Goal: Register for event/course

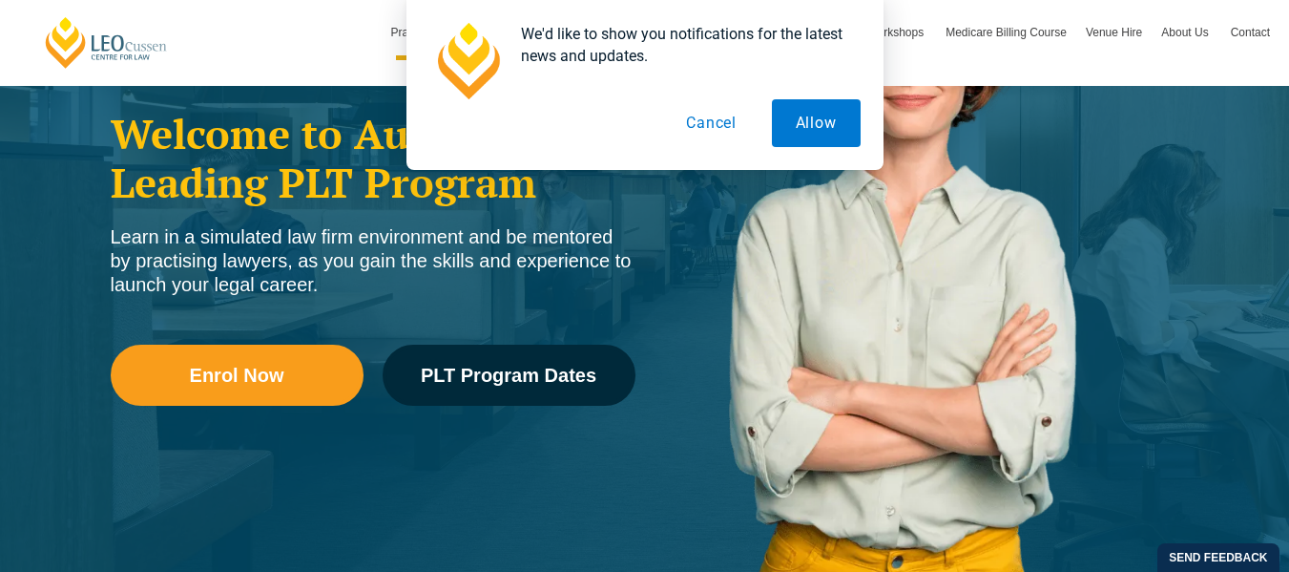
click at [721, 134] on button "Cancel" at bounding box center [711, 123] width 98 height 48
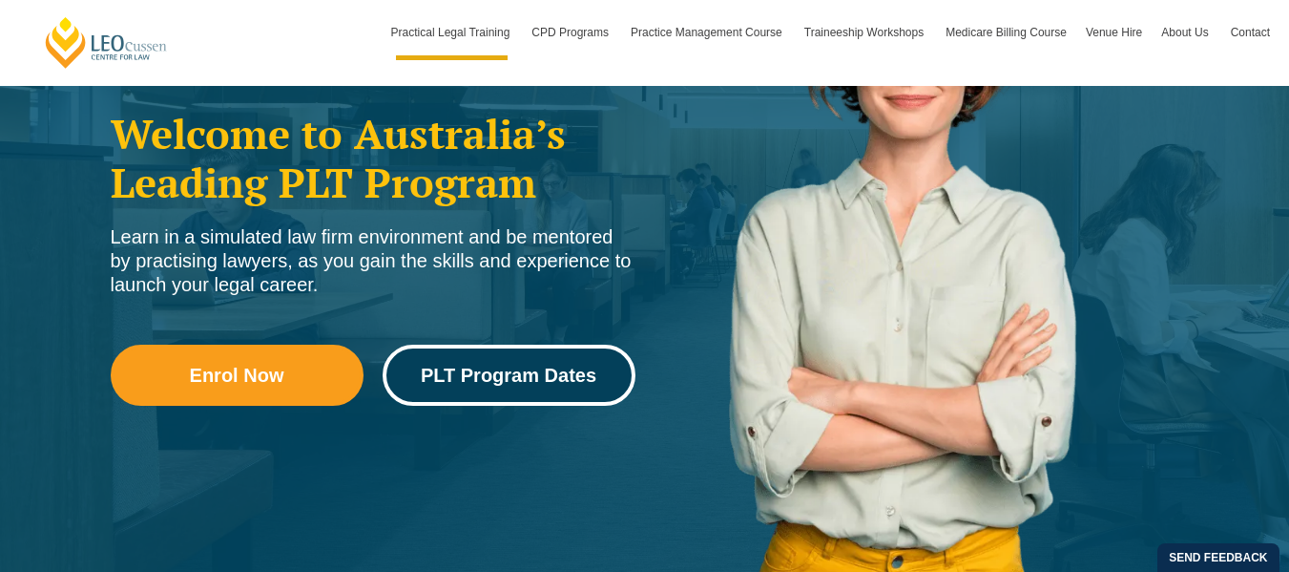
click at [591, 366] on span "PLT Program Dates" at bounding box center [509, 375] width 176 height 19
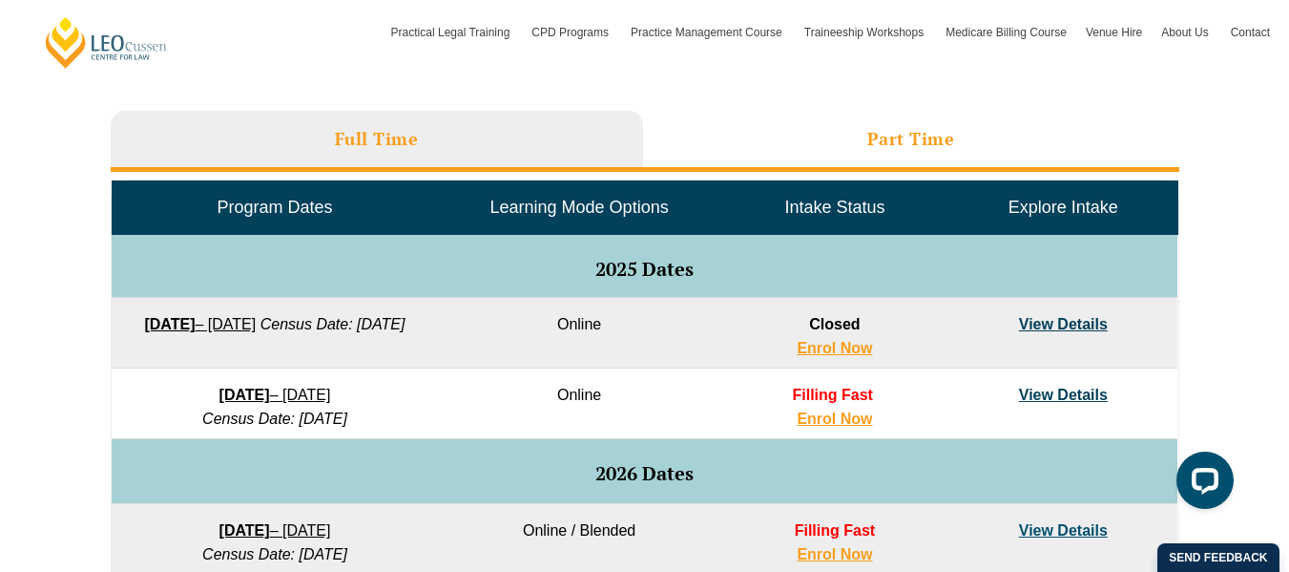
click at [955, 132] on li "Part Time" at bounding box center [911, 141] width 536 height 61
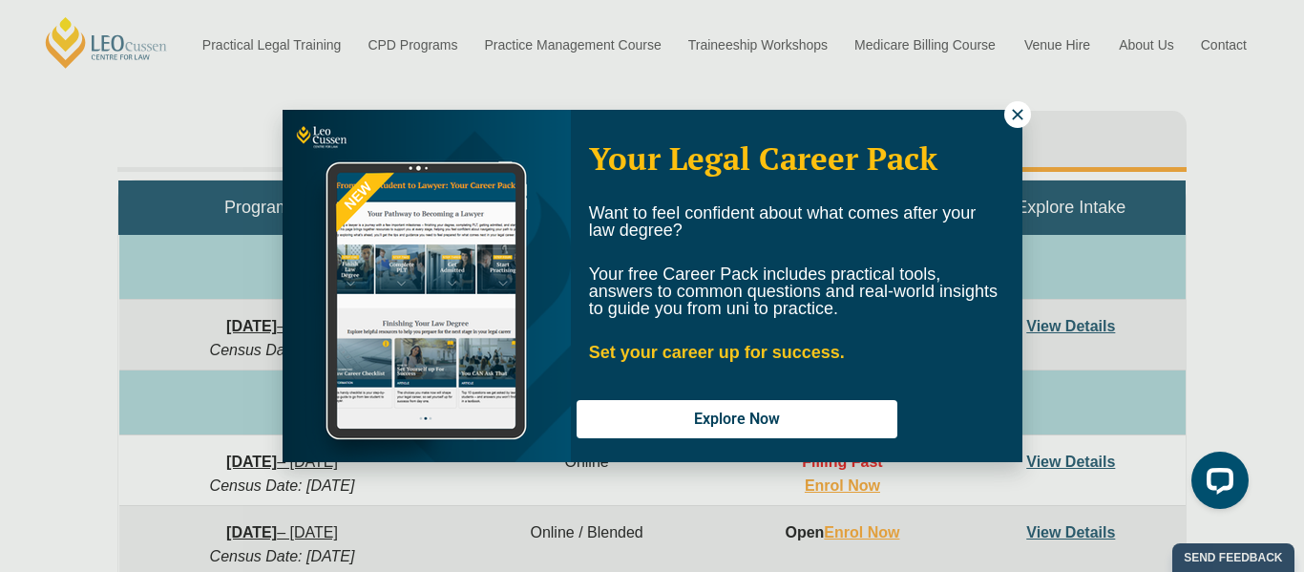
click at [1019, 108] on icon at bounding box center [1017, 114] width 17 height 17
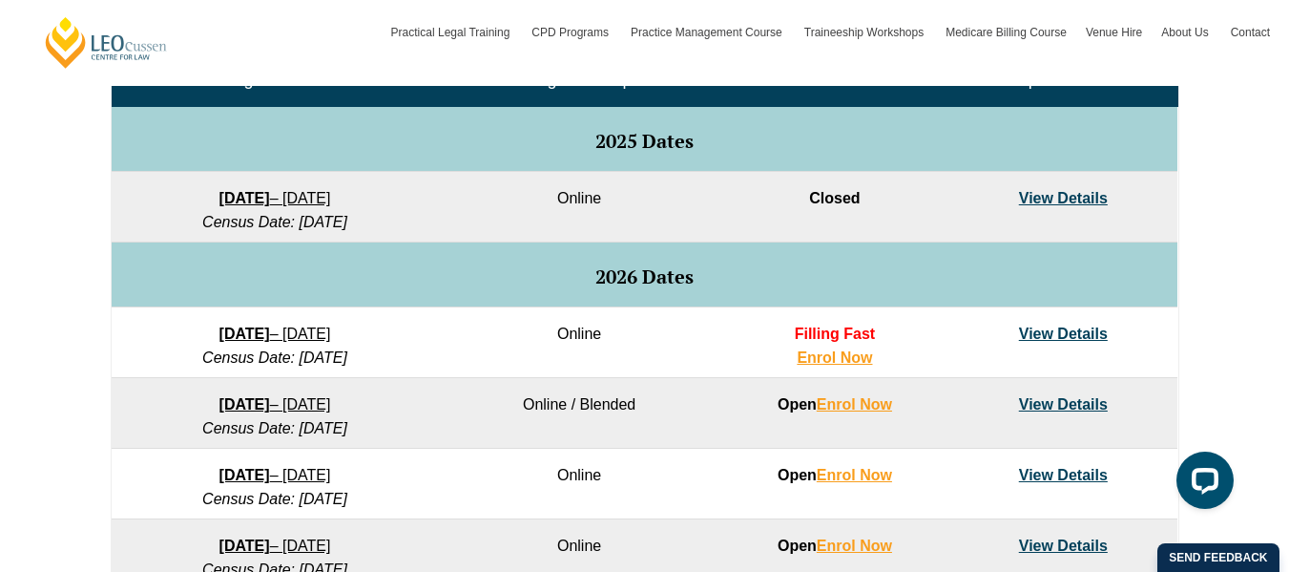
scroll to position [1014, 0]
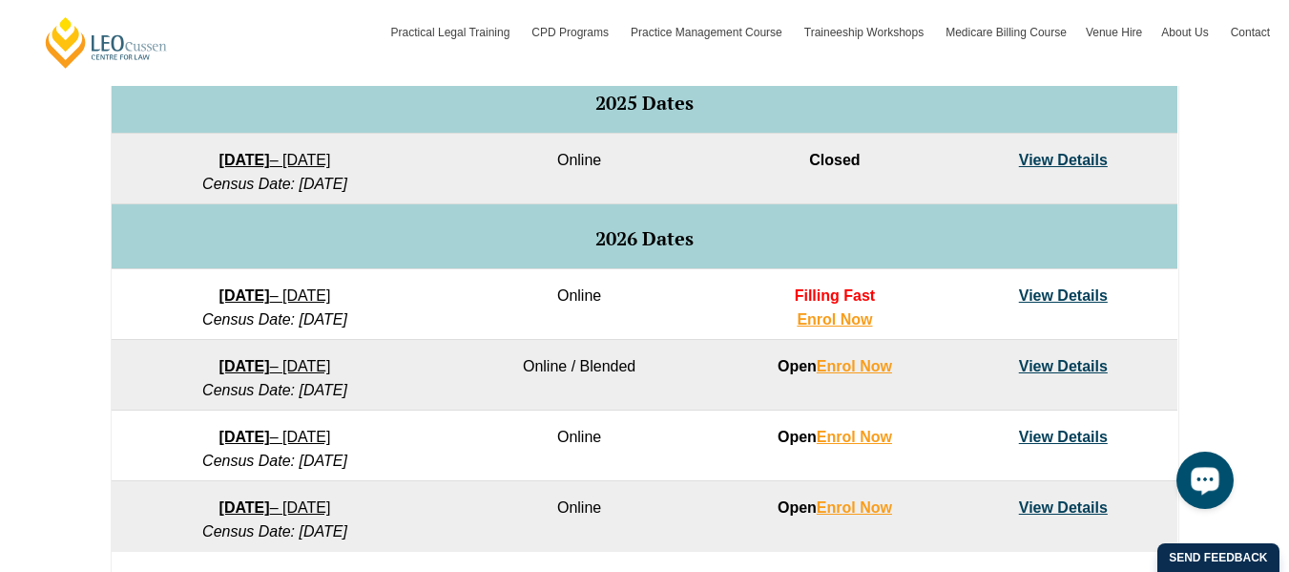
click at [1100, 291] on link "View Details" at bounding box center [1063, 295] width 89 height 16
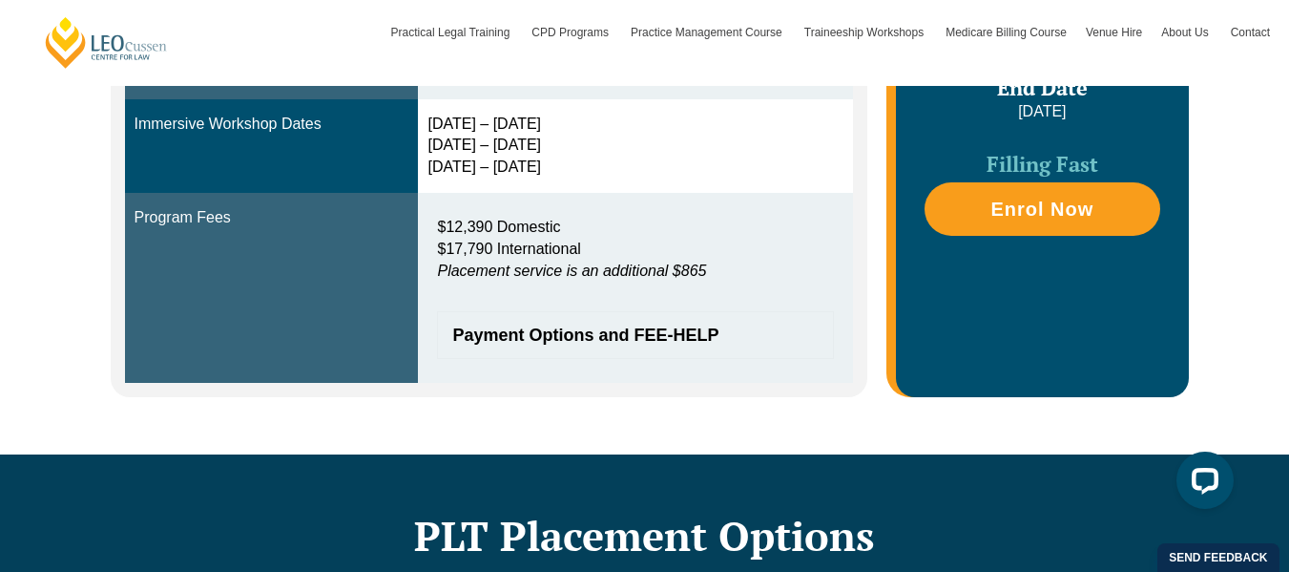
scroll to position [250, 0]
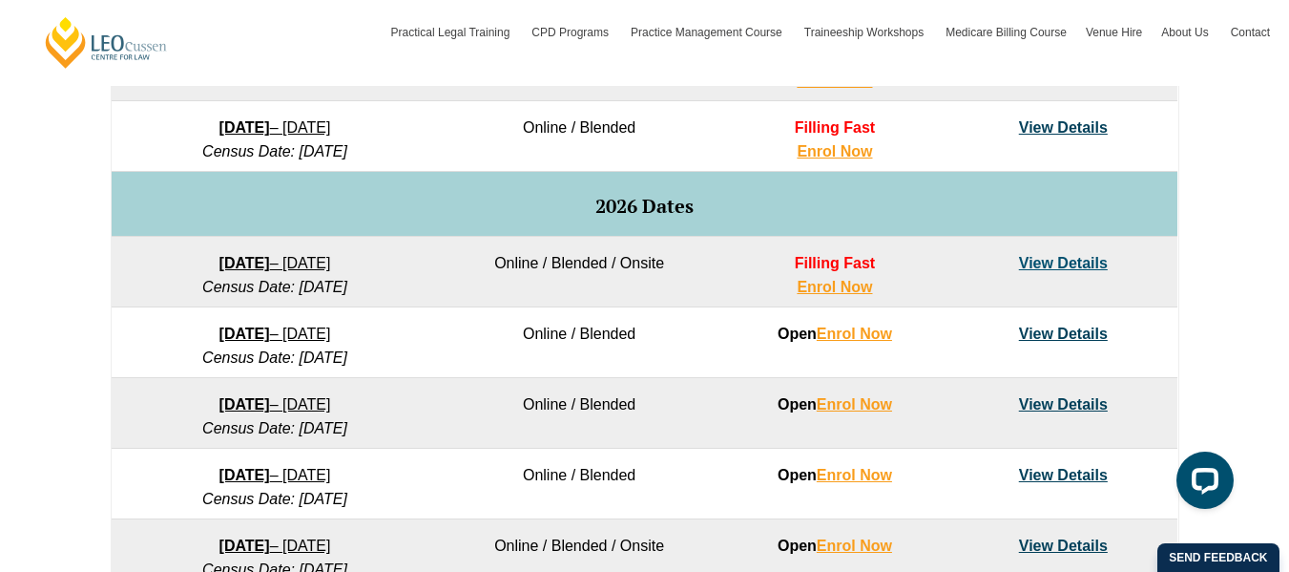
click at [1076, 329] on link "View Details" at bounding box center [1063, 333] width 89 height 16
